Goal: Book appointment/travel/reservation

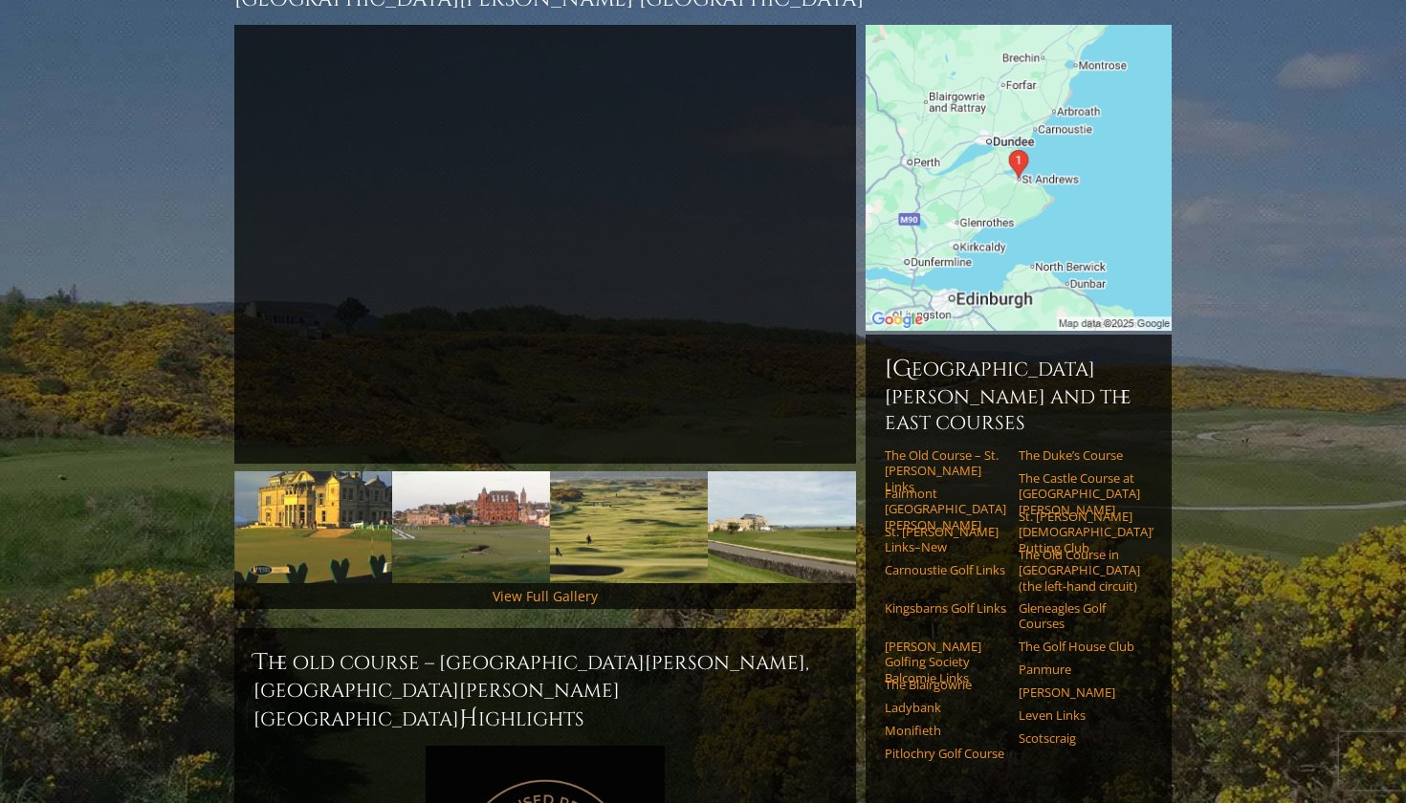
scroll to position [275, 0]
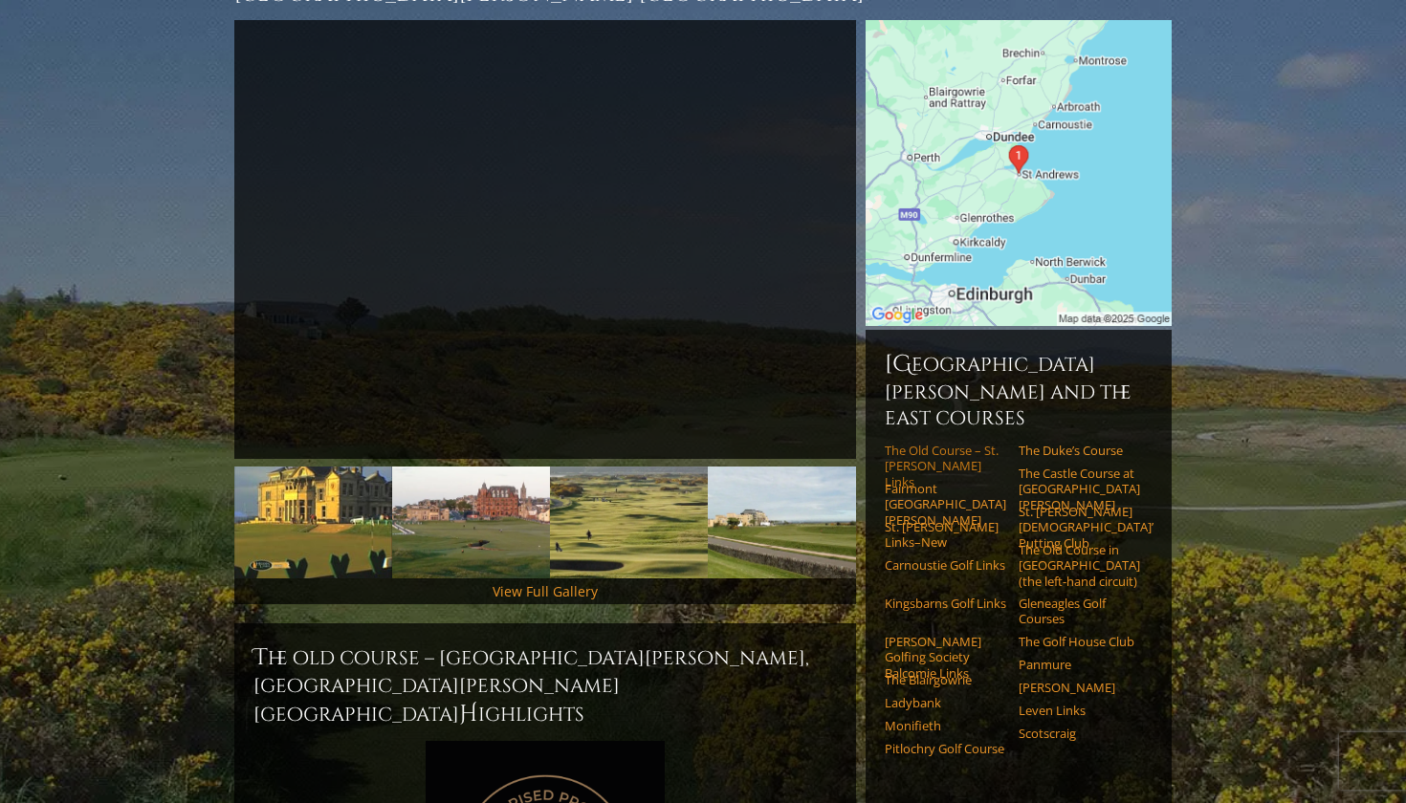
click at [907, 443] on link "The Old Course – St. [PERSON_NAME] Links" at bounding box center [944, 466] width 121 height 47
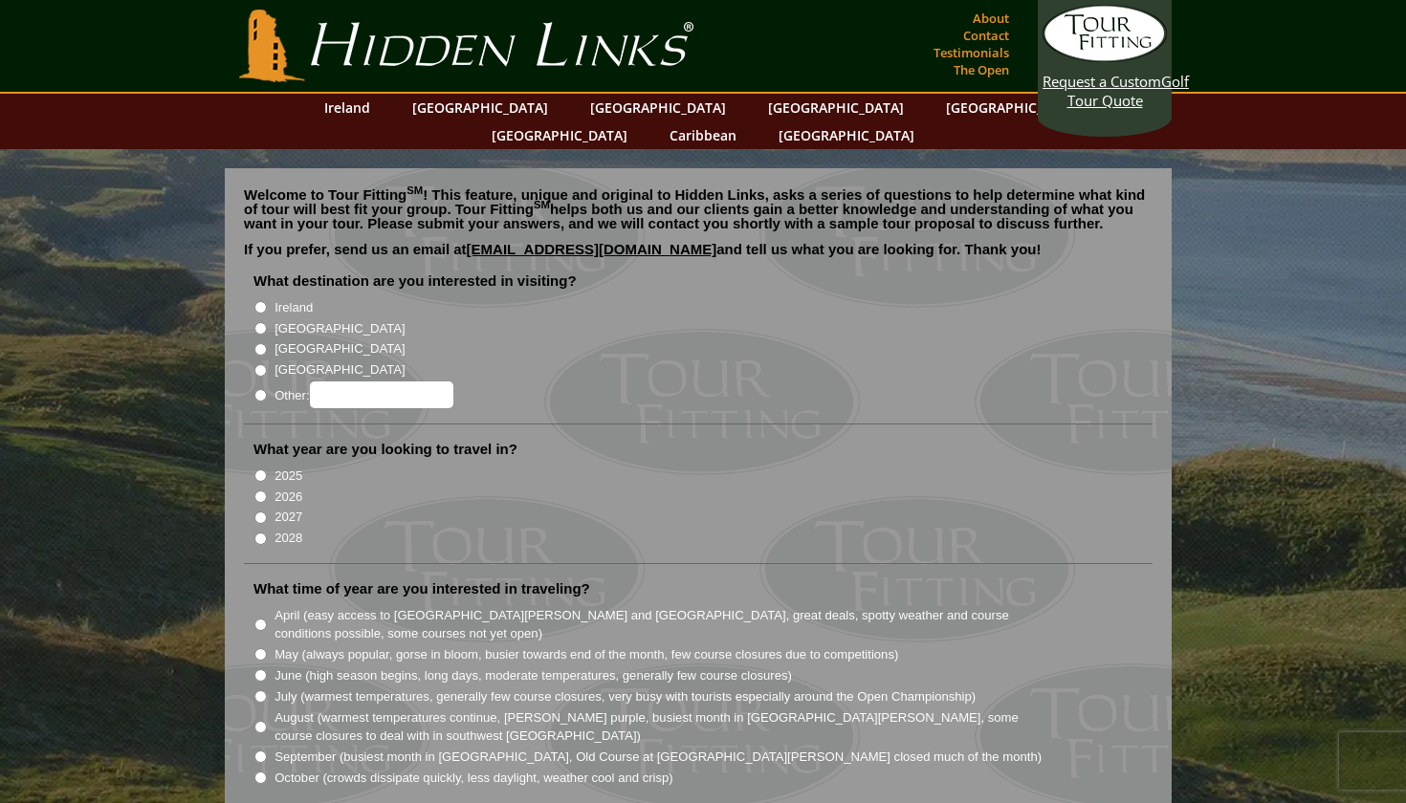
click at [258, 322] on input "[GEOGRAPHIC_DATA]" at bounding box center [260, 328] width 12 height 12
radio input "true"
click at [265, 491] on input "2026" at bounding box center [260, 497] width 12 height 12
radio input "true"
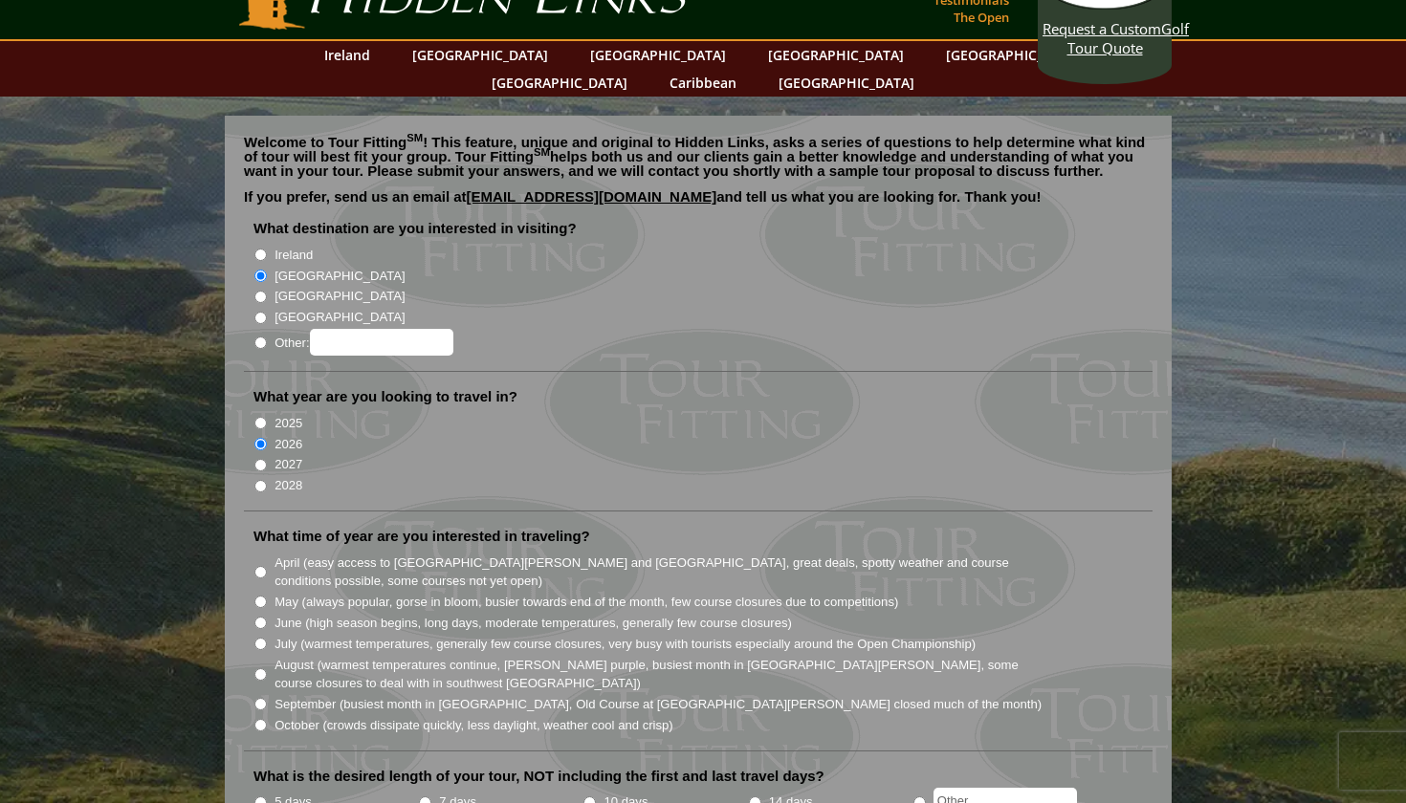
scroll to position [54, 0]
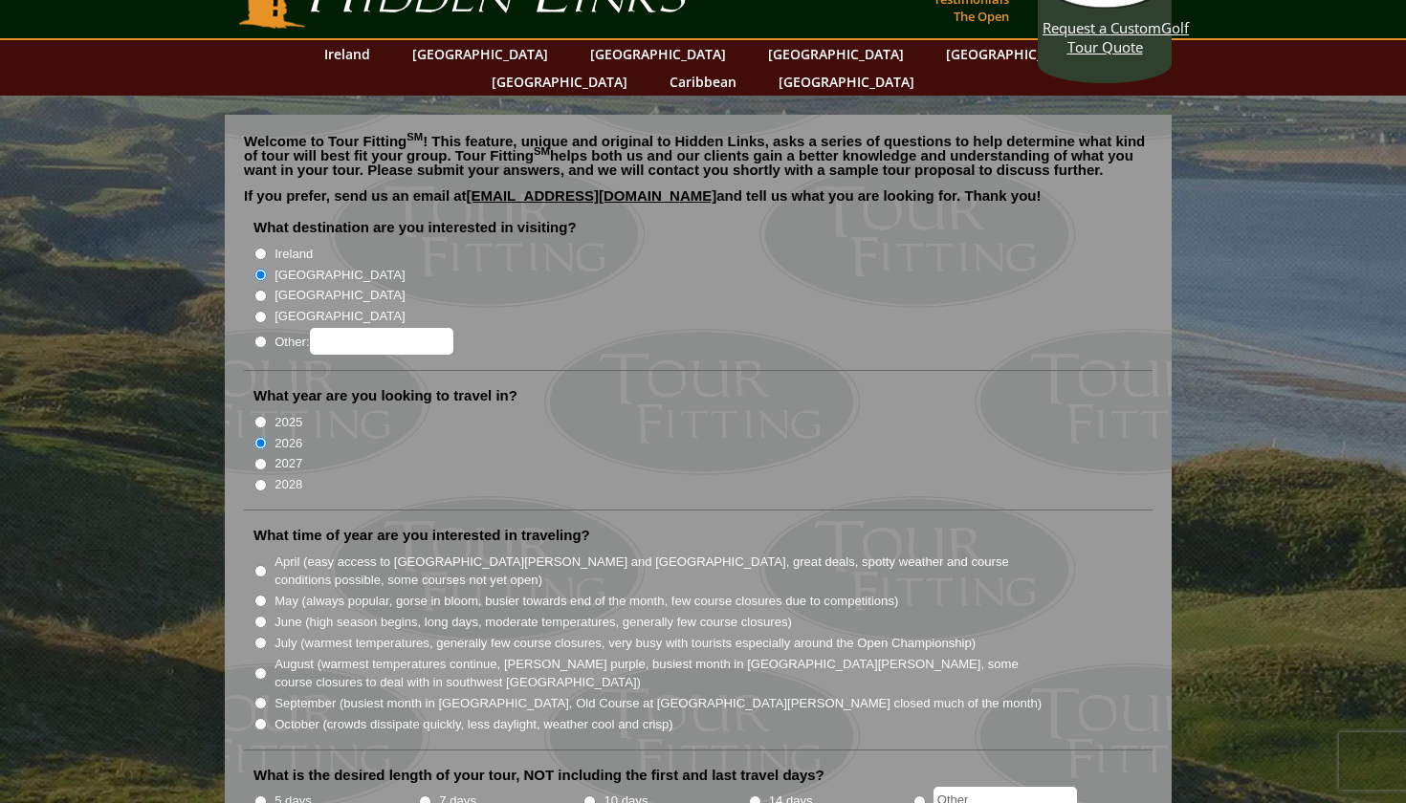
click at [261, 595] on input "May (always popular, gorse in bloom, busier towards end of the month, few cours…" at bounding box center [260, 601] width 12 height 12
radio input "true"
click at [262, 616] on input "June (high season begins, long days, moderate temperatures, generally few cours…" at bounding box center [260, 622] width 12 height 12
radio input "true"
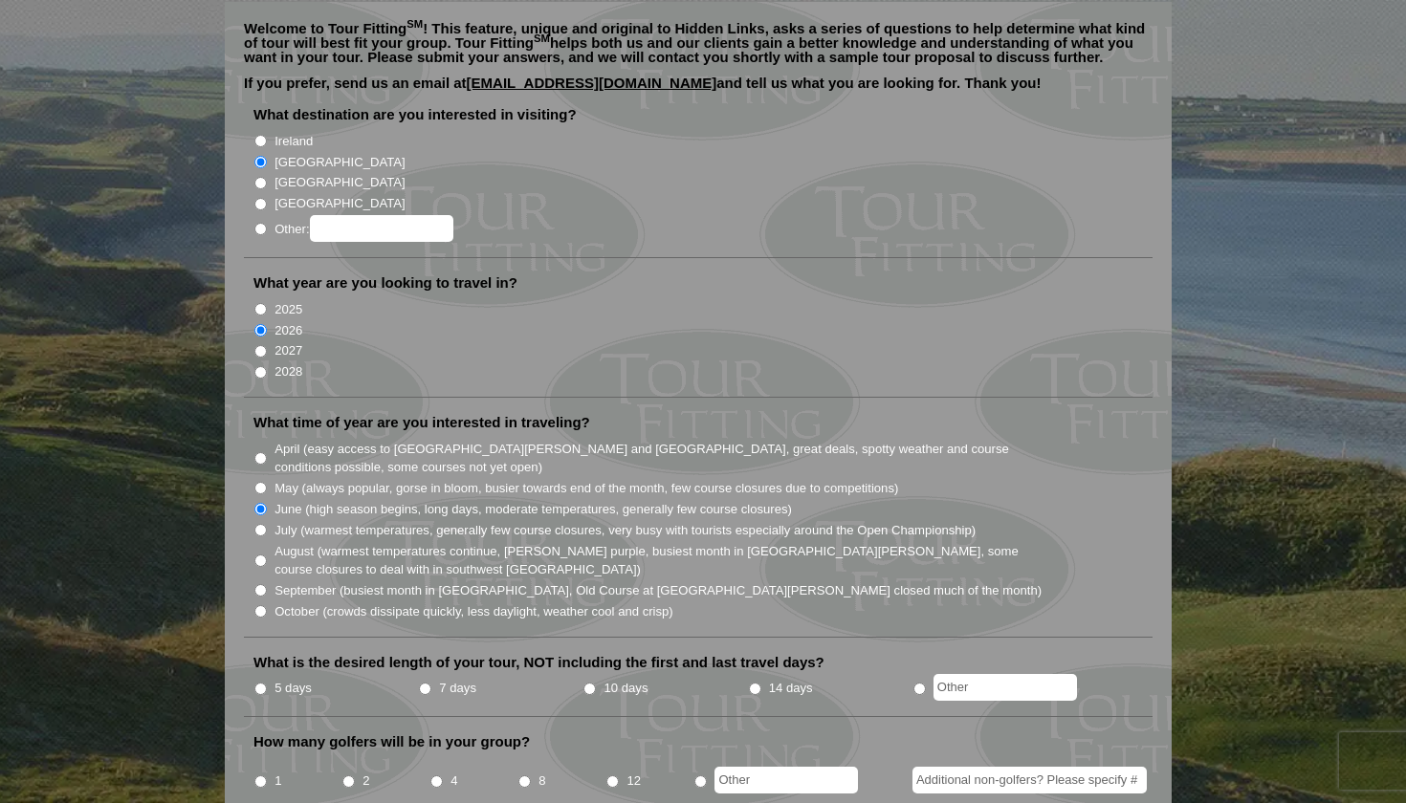
scroll to position [174, 0]
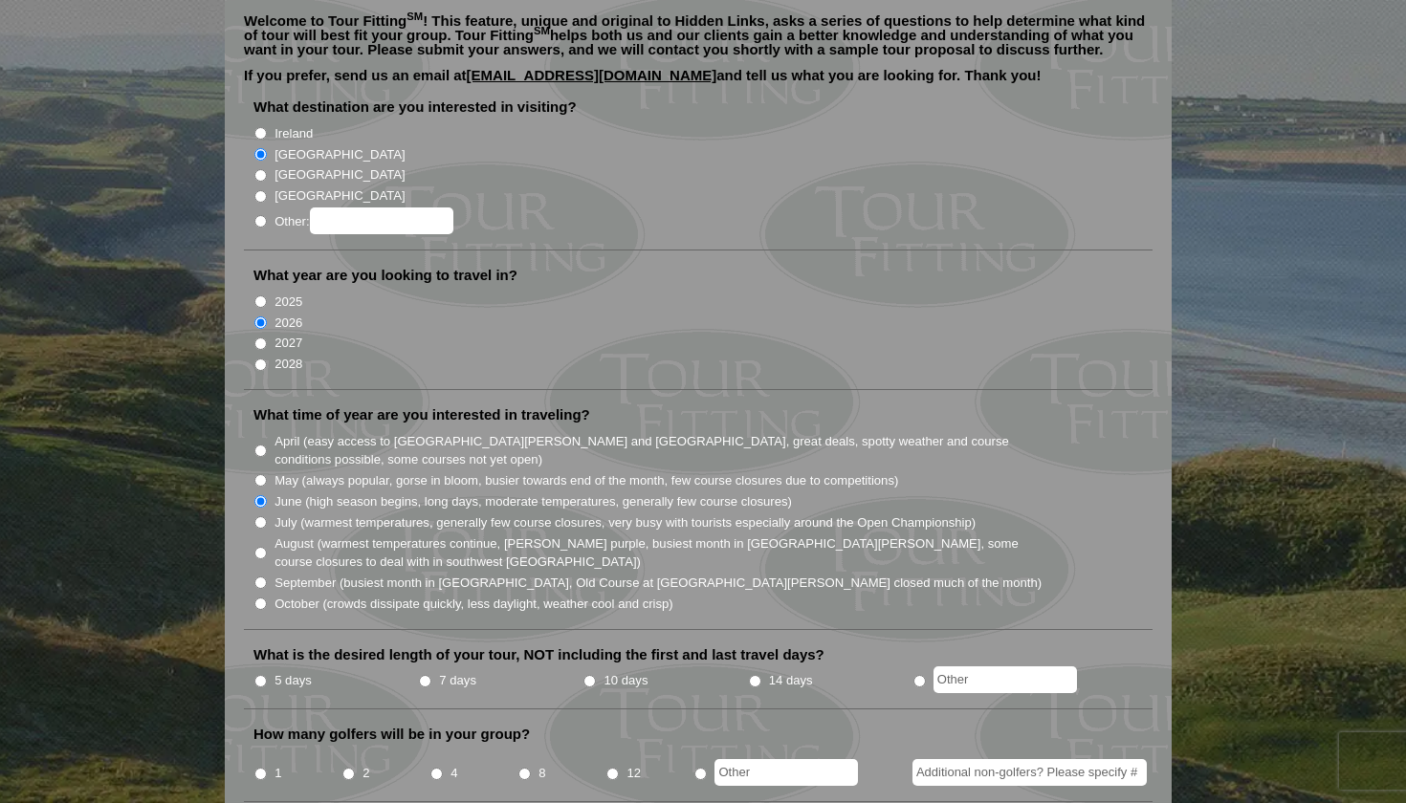
click at [259, 675] on input "5 days" at bounding box center [260, 681] width 12 height 12
radio input "true"
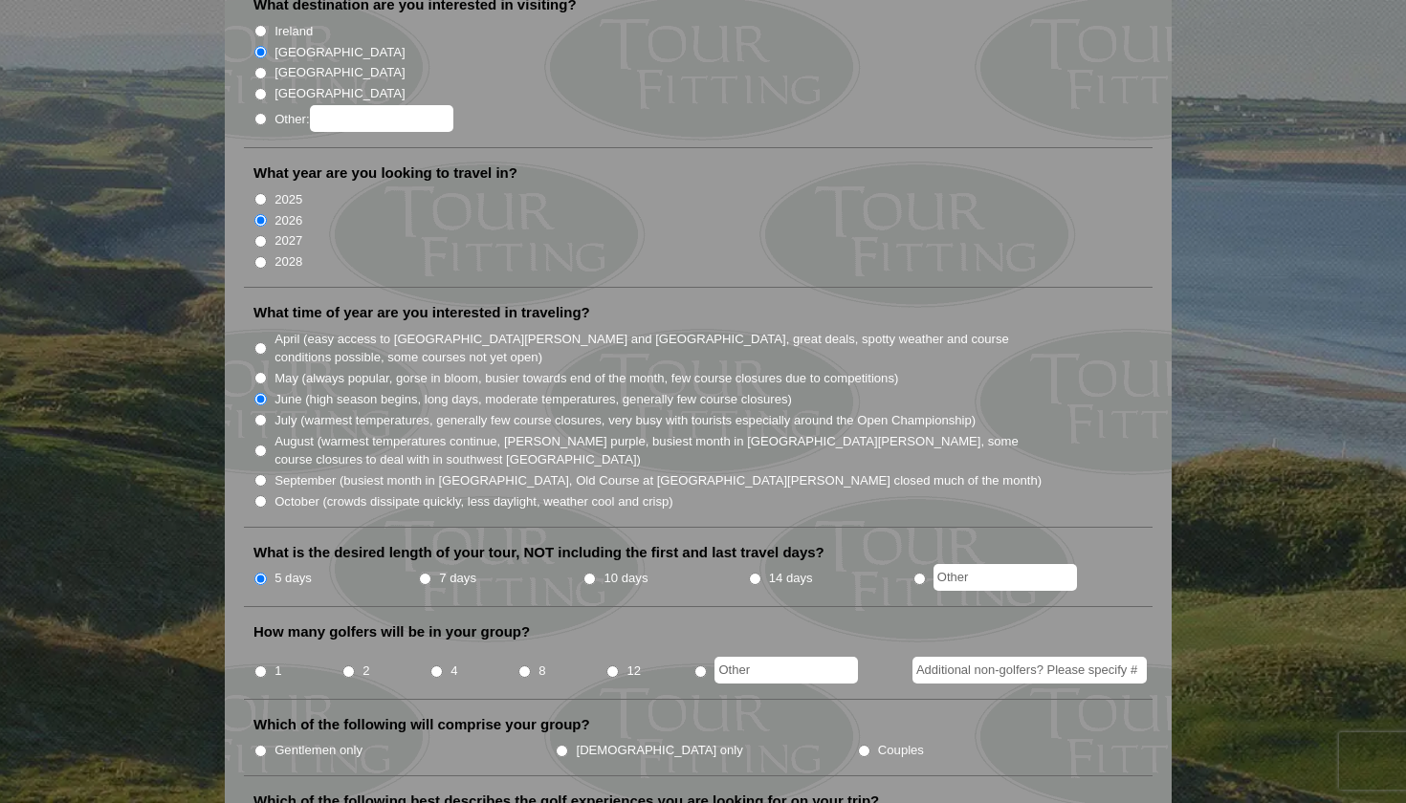
scroll to position [282, 0]
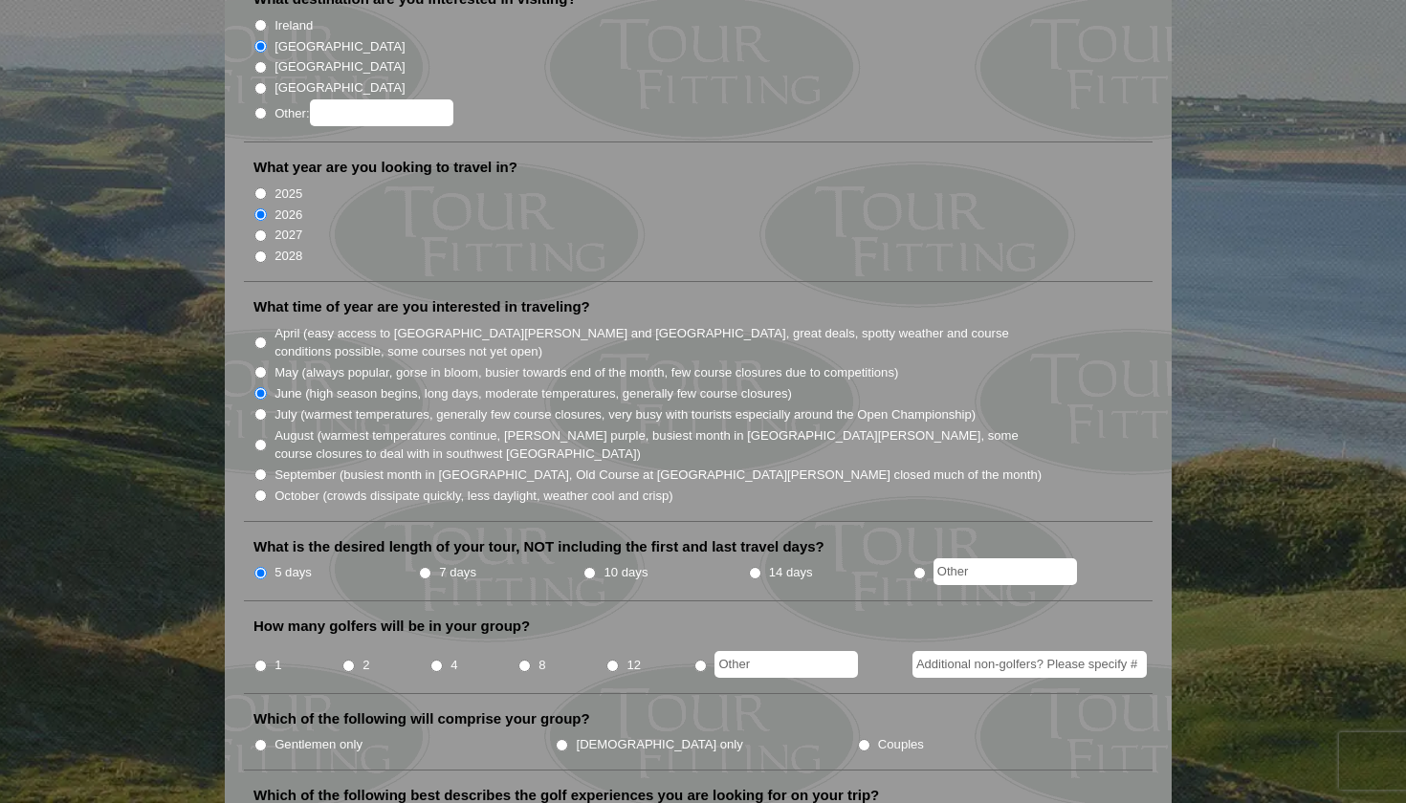
click at [432, 660] on input "4" at bounding box center [436, 666] width 12 height 12
radio input "true"
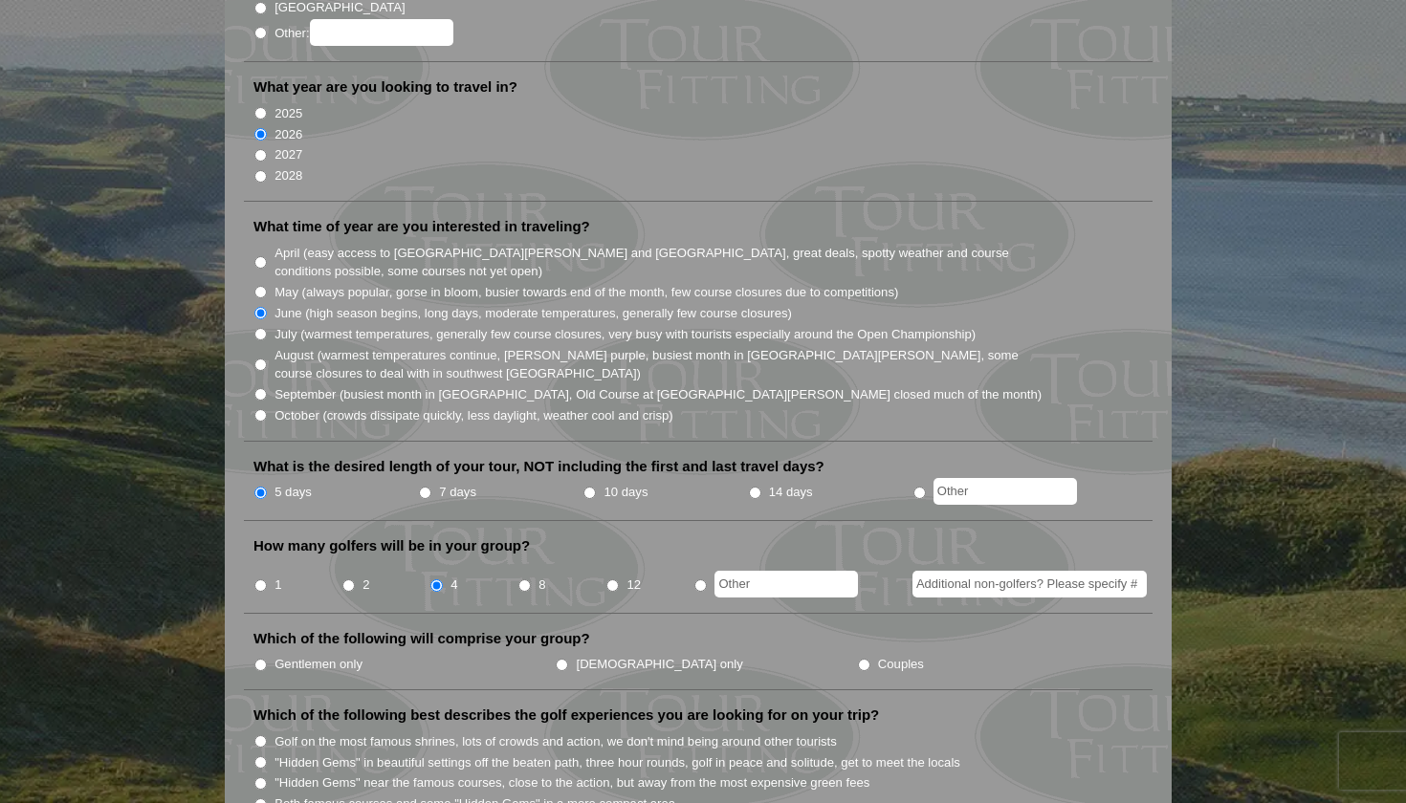
scroll to position [374, 0]
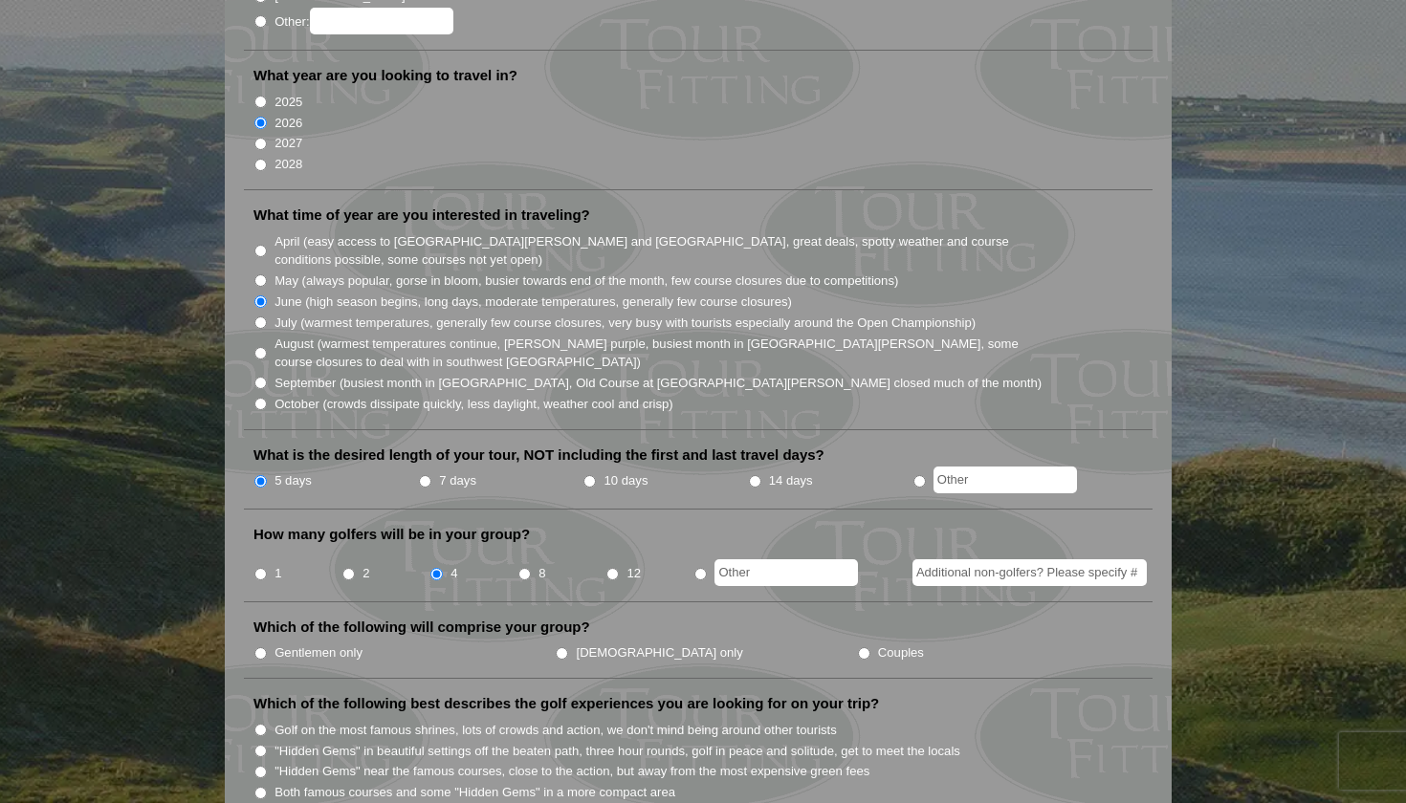
click at [260, 647] on input "Gentlemen only" at bounding box center [260, 653] width 12 height 12
radio input "true"
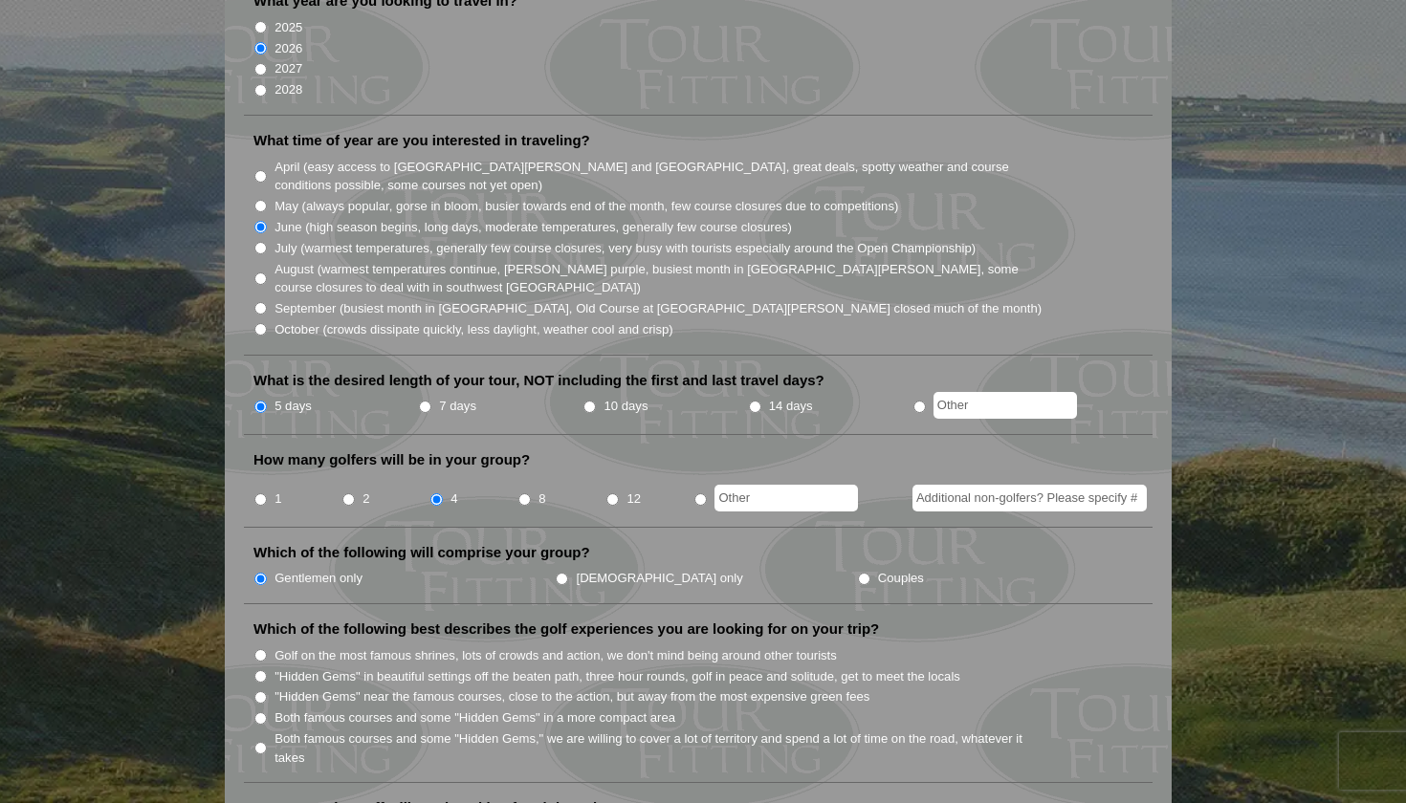
scroll to position [450, 0]
click at [262, 710] on input "Both famous courses and some "Hidden Gems" in a more compact area" at bounding box center [260, 716] width 12 height 12
radio input "true"
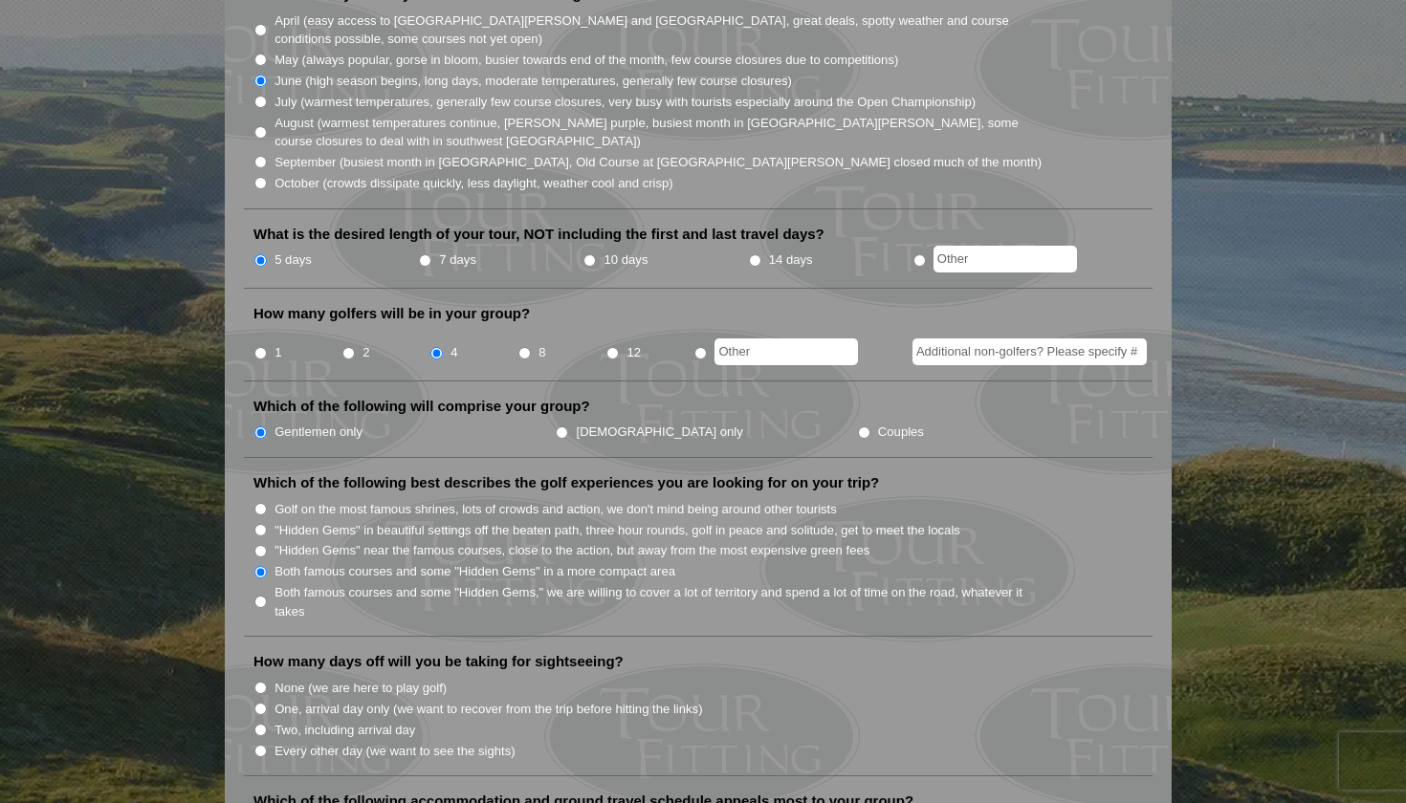
scroll to position [612, 0]
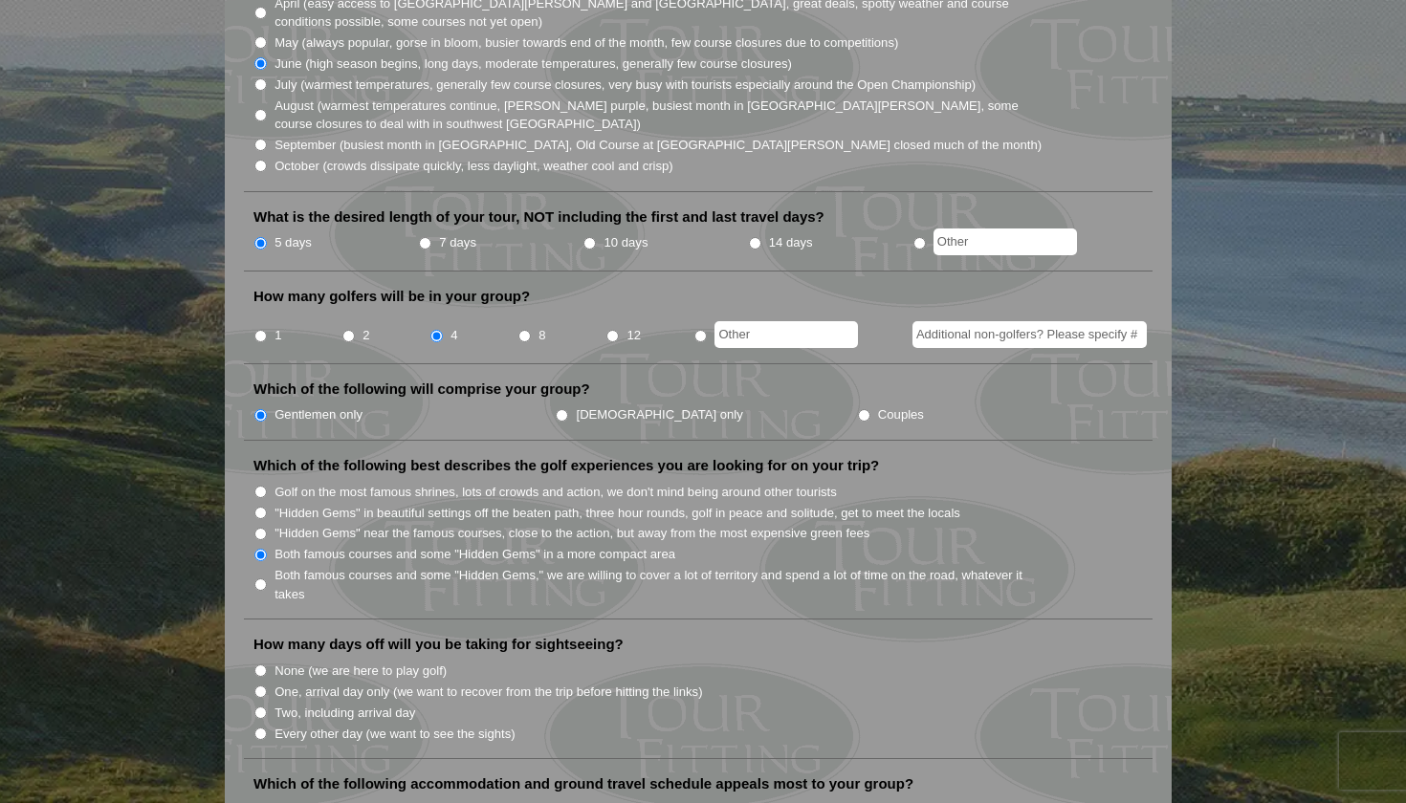
click at [259, 665] on input "None (we are here to play golf)" at bounding box center [260, 671] width 12 height 12
radio input "true"
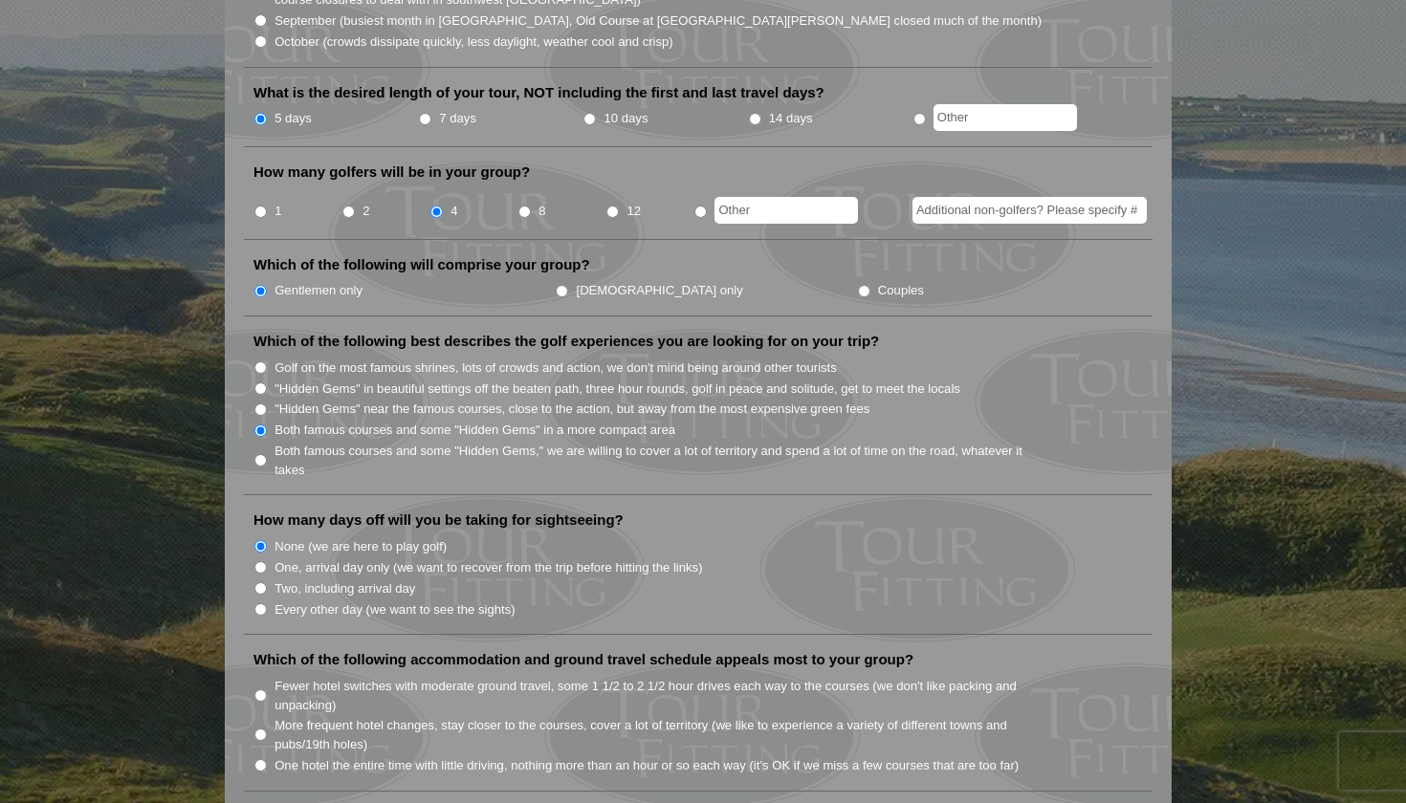
scroll to position [739, 0]
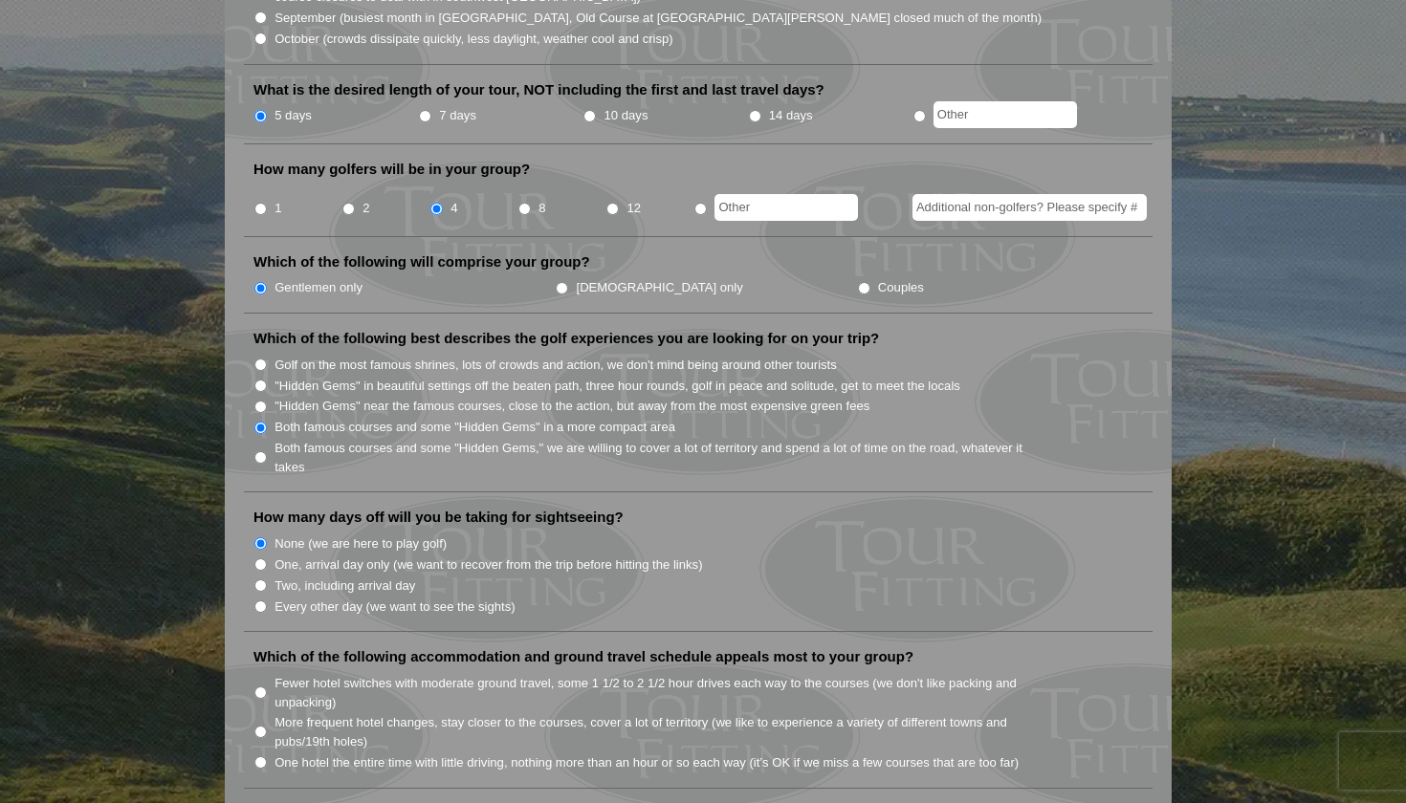
click at [267, 711] on li "More frequent hotel changes, stay closer to the courses, cover a lot of territo…" at bounding box center [705, 730] width 905 height 39
click at [258, 726] on input "More frequent hotel changes, stay closer to the courses, cover a lot of territo…" at bounding box center [260, 732] width 12 height 12
radio input "true"
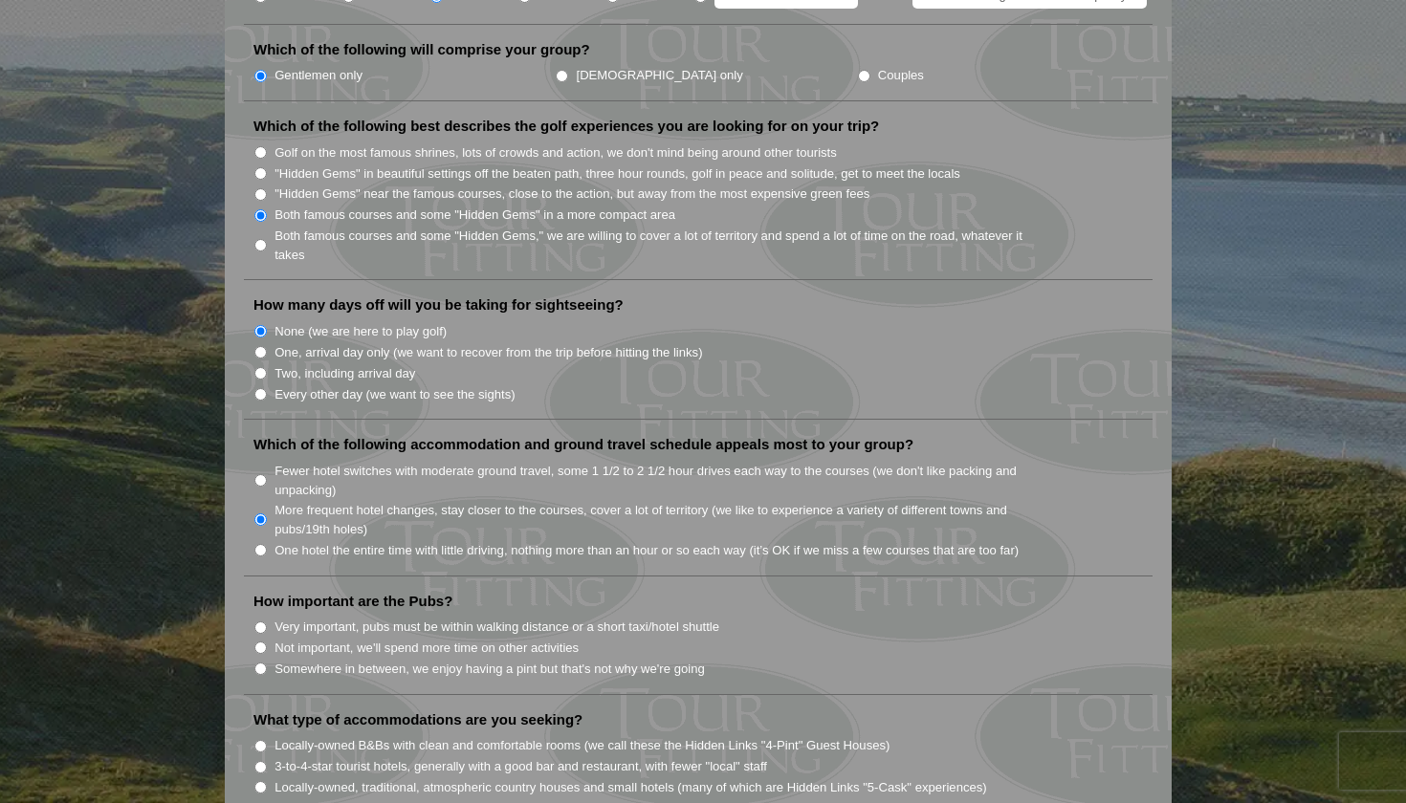
scroll to position [961, 0]
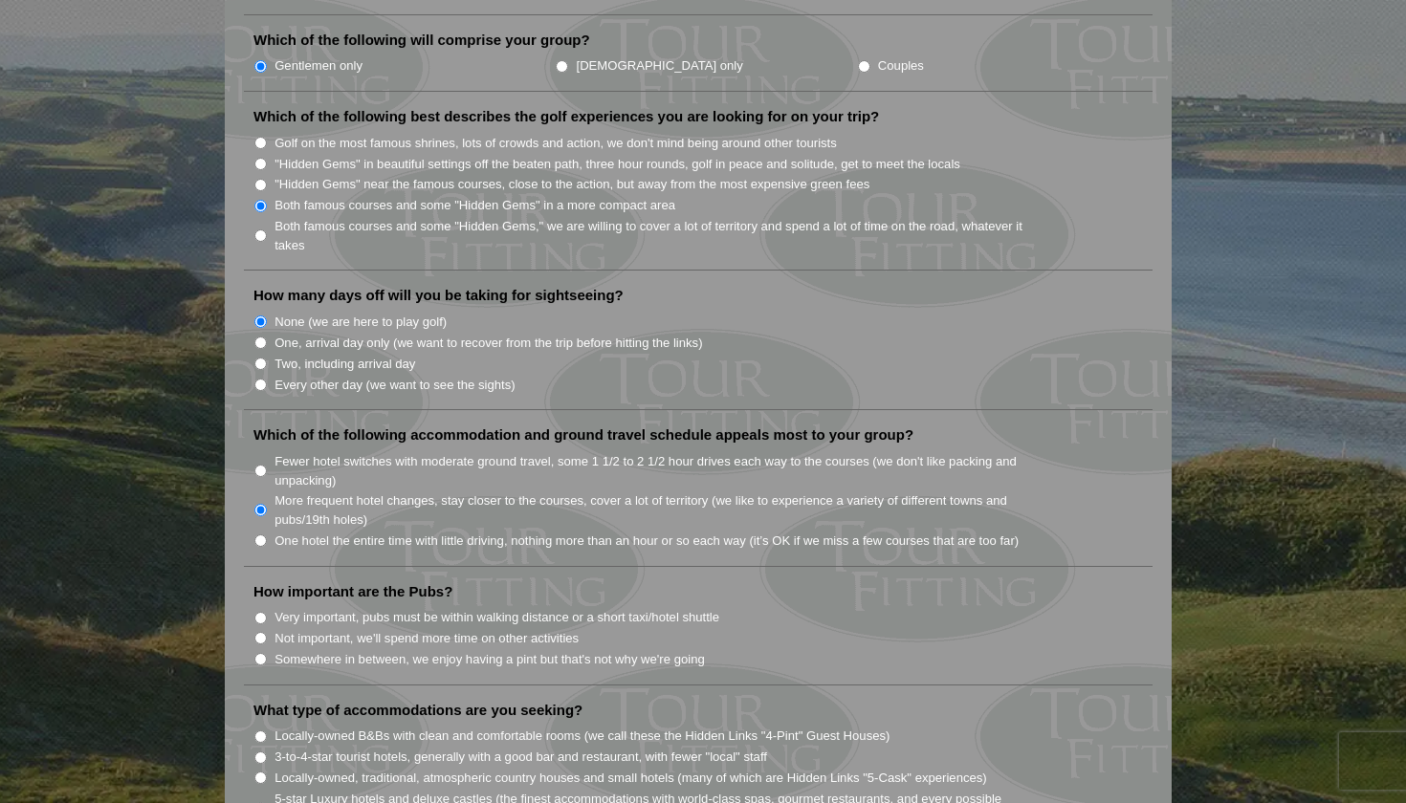
click at [262, 653] on input "Somewhere in between, we enjoy having a pint but that's not why we're going" at bounding box center [260, 659] width 12 height 12
radio input "true"
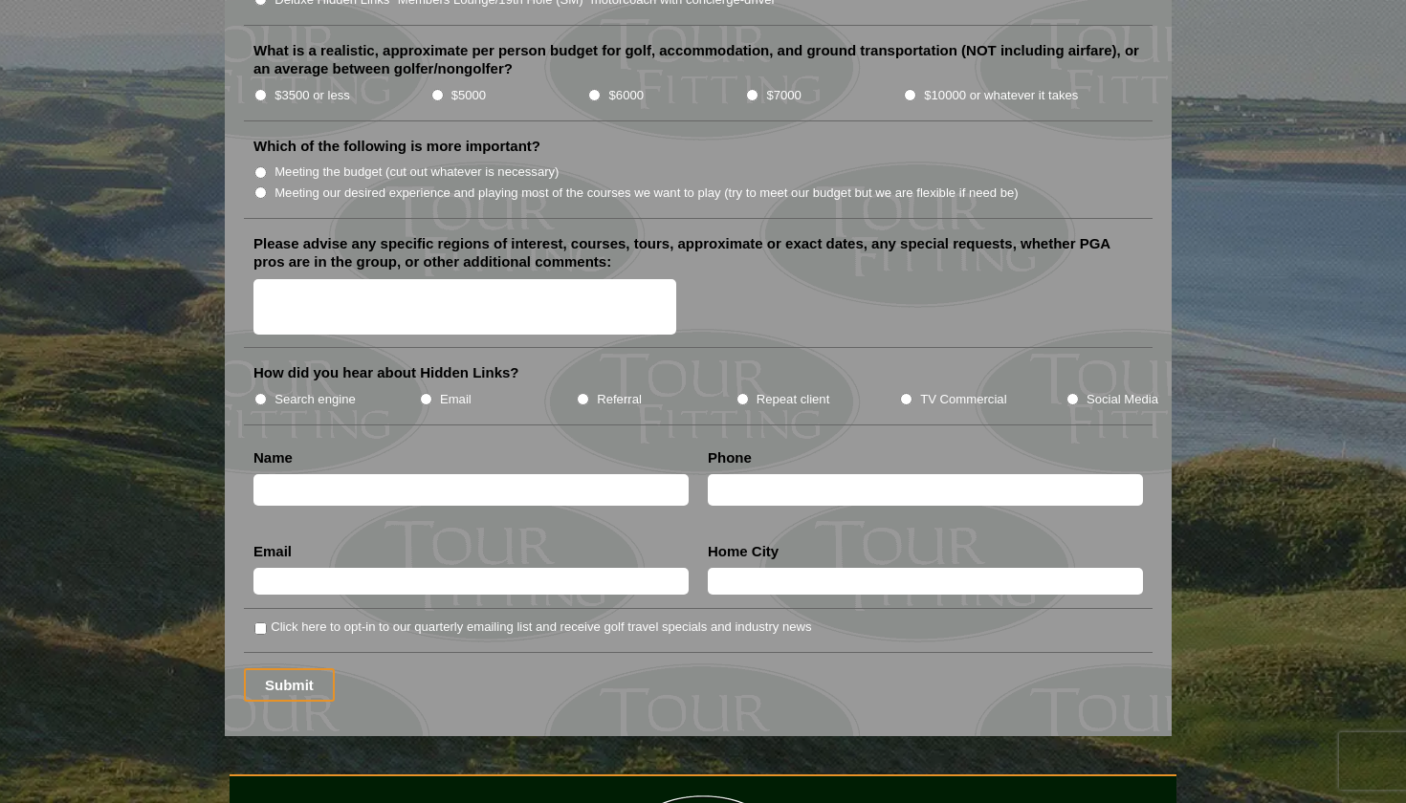
scroll to position [2214, 0]
